Goal: Task Accomplishment & Management: Use online tool/utility

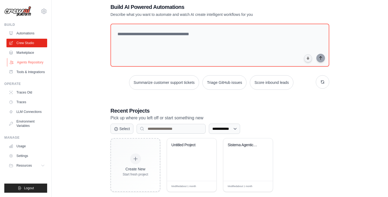
click at [33, 61] on link "Agents Repository" at bounding box center [27, 62] width 41 height 9
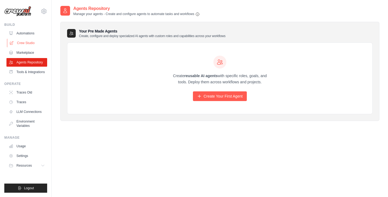
click at [29, 41] on link "Crew Studio" at bounding box center [27, 43] width 41 height 9
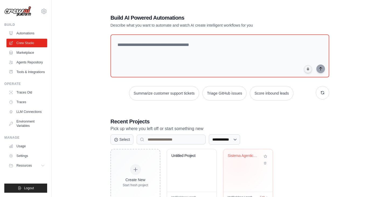
click at [237, 163] on div "Sistema Agentico [PERSON_NAME]..." at bounding box center [248, 160] width 41 height 12
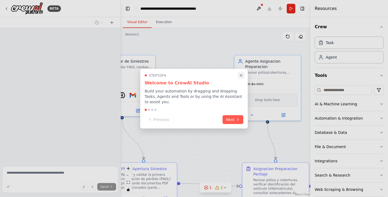
click at [242, 77] on icon "Close walkthrough" at bounding box center [241, 75] width 5 height 5
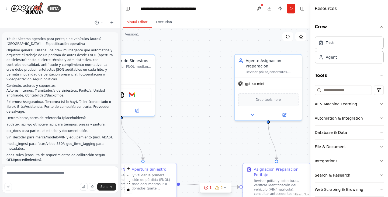
scroll to position [3321, 0]
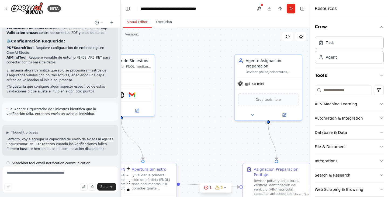
click at [202, 121] on div ".deletable-edge-delete-btn { width: 20px; height: 20px; border: 0px solid #ffff…" at bounding box center [216, 112] width 190 height 169
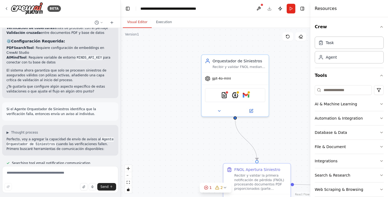
drag, startPoint x: 192, startPoint y: 121, endPoint x: 288, endPoint y: 121, distance: 96.4
click at [288, 121] on div ".deletable-edge-delete-btn { width: 20px; height: 20px; border: 0px solid #ffff…" at bounding box center [216, 112] width 190 height 169
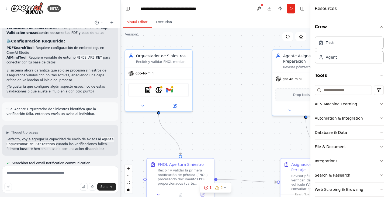
drag, startPoint x: 288, startPoint y: 121, endPoint x: 232, endPoint y: 116, distance: 57.1
click at [232, 116] on div ".deletable-edge-delete-btn { width: 20px; height: 20px; border: 0px solid #ffff…" at bounding box center [216, 112] width 190 height 169
click at [172, 60] on div "Recibir y validar FNOL mediante procesamiento de documentos PDF, verificar esta…" at bounding box center [162, 61] width 53 height 4
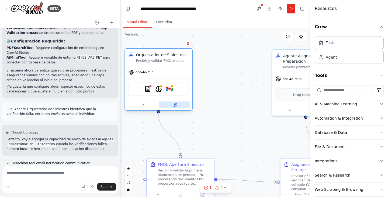
click at [175, 107] on icon at bounding box center [174, 105] width 4 height 4
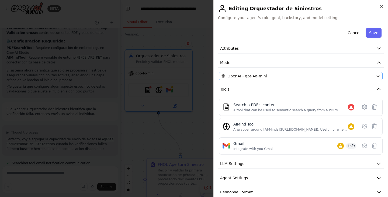
scroll to position [9, 0]
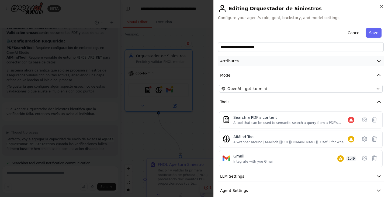
click at [330, 61] on button "Attributes" at bounding box center [301, 61] width 166 height 10
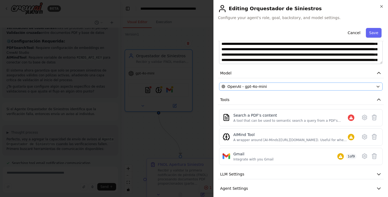
scroll to position [115, 0]
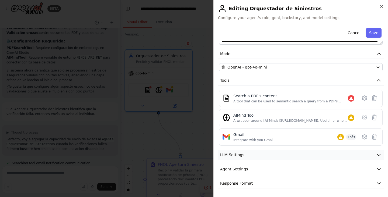
click at [265, 156] on button "LLM Settings" at bounding box center [301, 155] width 166 height 10
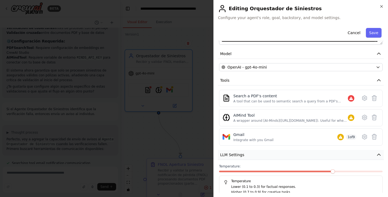
scroll to position [154, 0]
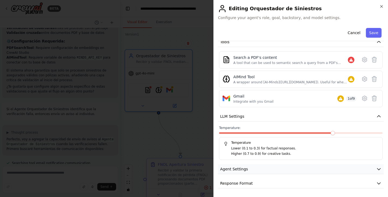
click at [252, 170] on button "Agent Settings" at bounding box center [301, 170] width 166 height 10
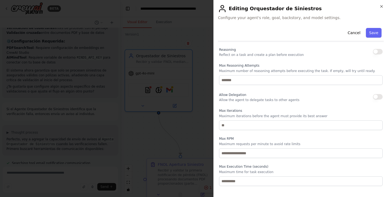
scroll to position [298, 0]
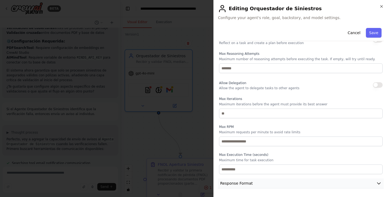
click at [248, 184] on span "Response Format" at bounding box center [236, 183] width 33 height 5
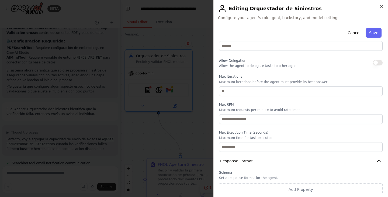
scroll to position [323, 0]
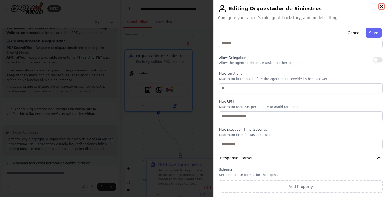
click at [381, 6] on icon "button" at bounding box center [381, 6] width 2 height 2
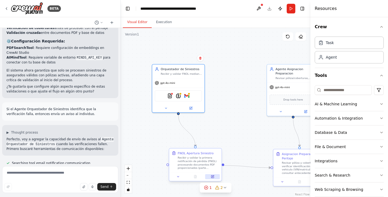
click at [211, 177] on icon at bounding box center [213, 177] width 4 height 4
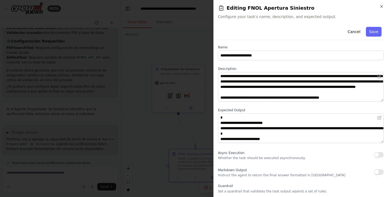
scroll to position [0, 0]
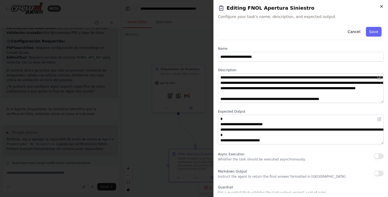
click at [379, 4] on icon "button" at bounding box center [381, 6] width 4 height 4
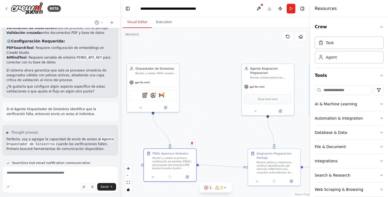
drag, startPoint x: 235, startPoint y: 113, endPoint x: 227, endPoint y: 113, distance: 7.9
click at [227, 113] on div ".deletable-edge-delete-btn { width: 20px; height: 20px; border: 0px solid #ffff…" at bounding box center [216, 112] width 190 height 169
